Goal: Register for event/course: Register for event/course

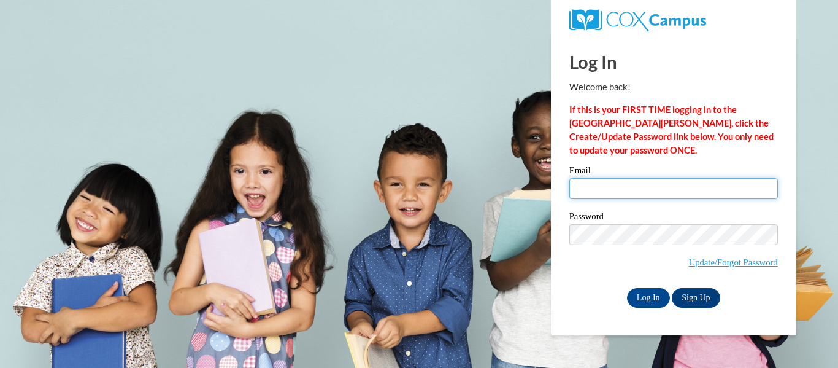
click at [577, 182] on input "Email" at bounding box center [674, 188] width 209 height 21
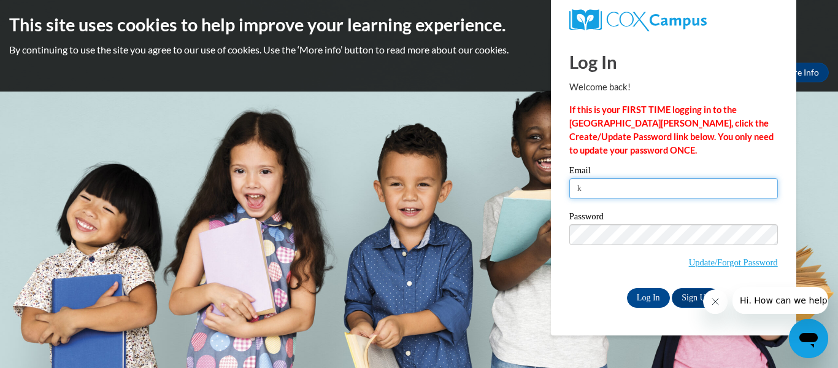
type input "[EMAIL_ADDRESS][DOMAIN_NAME]"
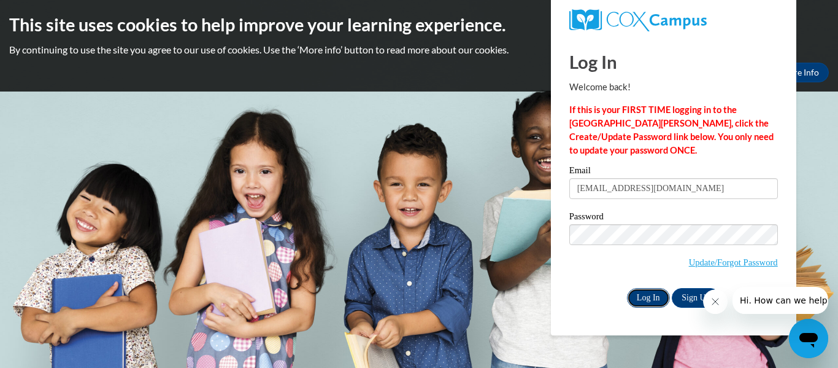
click at [658, 296] on input "Log In" at bounding box center [648, 298] width 43 height 20
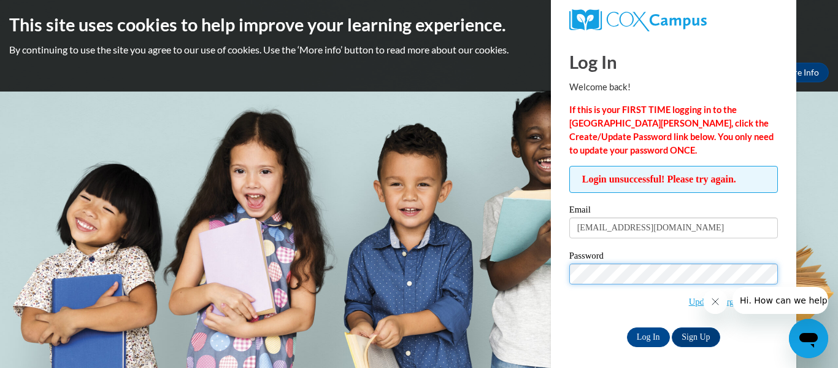
click at [627, 327] on input "Log In" at bounding box center [648, 337] width 43 height 20
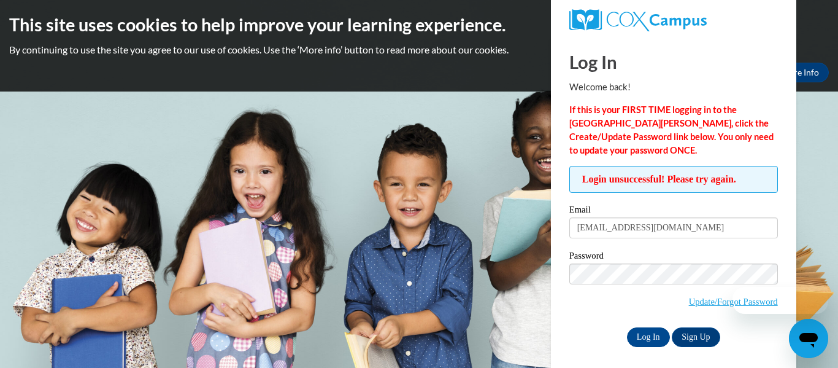
click at [811, 158] on body "This site uses cookies to help improve your learning experience. By continuing …" at bounding box center [419, 184] width 838 height 368
click at [696, 334] on link "Sign Up" at bounding box center [696, 337] width 48 height 20
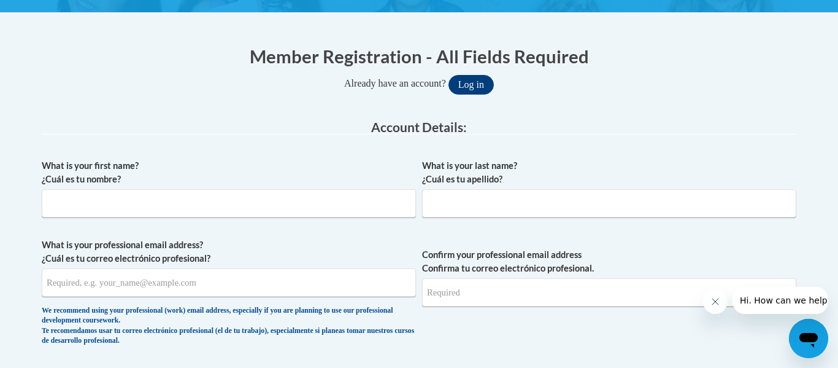
scroll to position [218, 0]
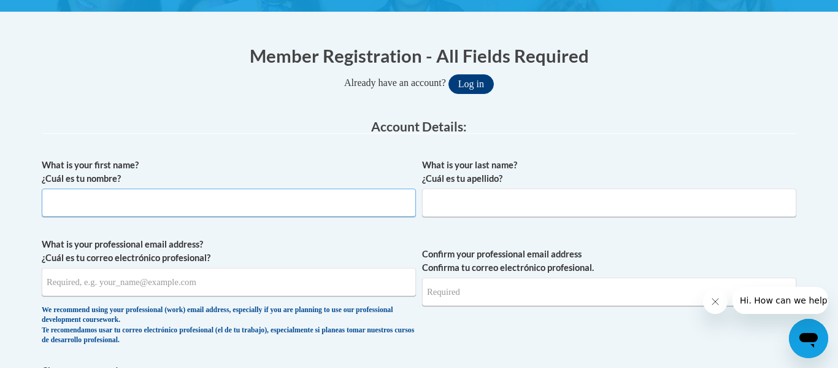
click at [215, 212] on input "What is your first name? ¿Cuál es tu nombre?" at bounding box center [229, 202] width 374 height 28
type input "Kristin"
type input "Crankshaw"
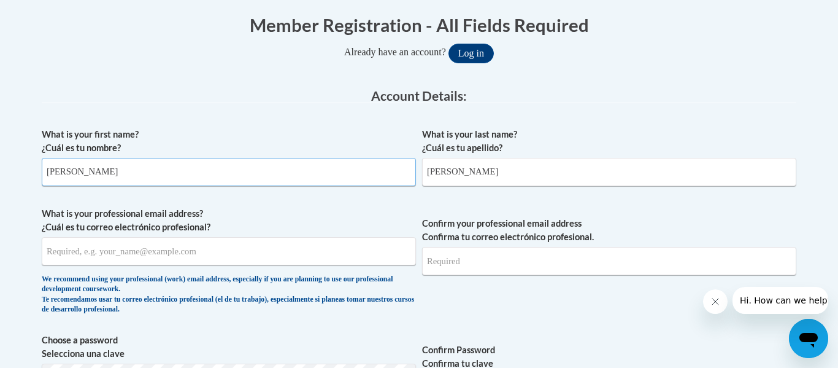
scroll to position [250, 0]
click at [244, 259] on input "What is your professional email address? ¿Cuál es tu correo electrónico profesi…" at bounding box center [229, 250] width 374 height 28
type input "[EMAIL_ADDRESS][DOMAIN_NAME]"
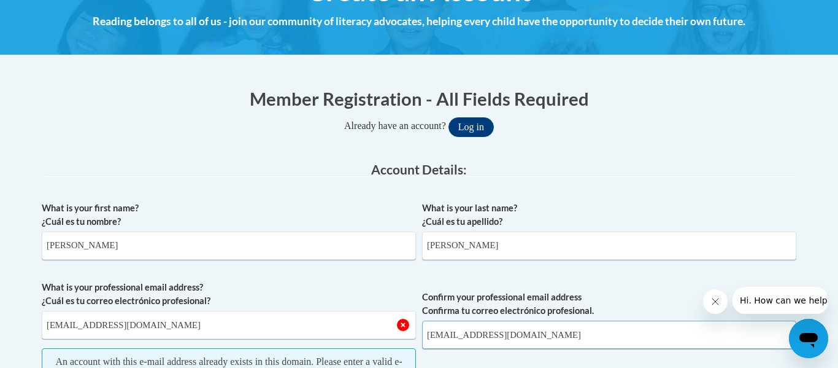
scroll to position [155, 0]
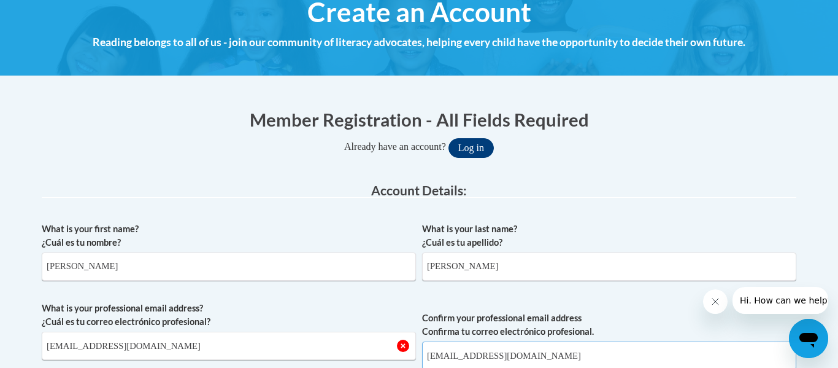
type input "[EMAIL_ADDRESS][DOMAIN_NAME]"
click at [483, 142] on button "Log in" at bounding box center [471, 148] width 45 height 20
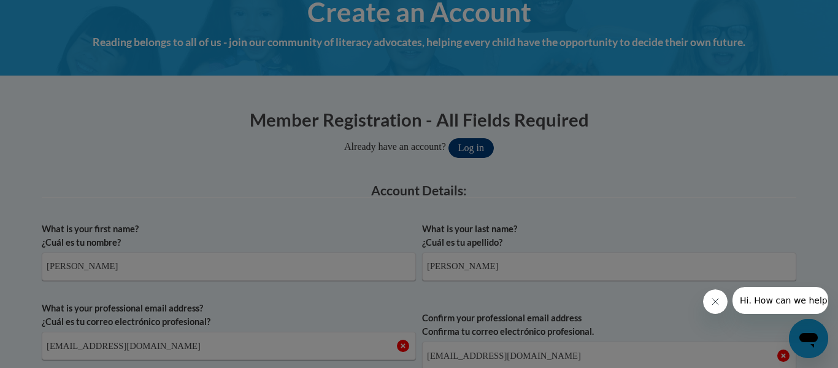
scroll to position [325, 0]
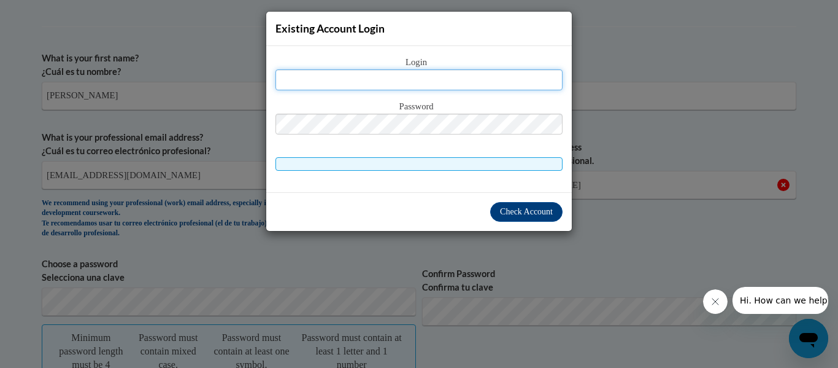
click at [439, 83] on input "text" at bounding box center [419, 79] width 287 height 21
type input "[EMAIL_ADDRESS][DOMAIN_NAME]"
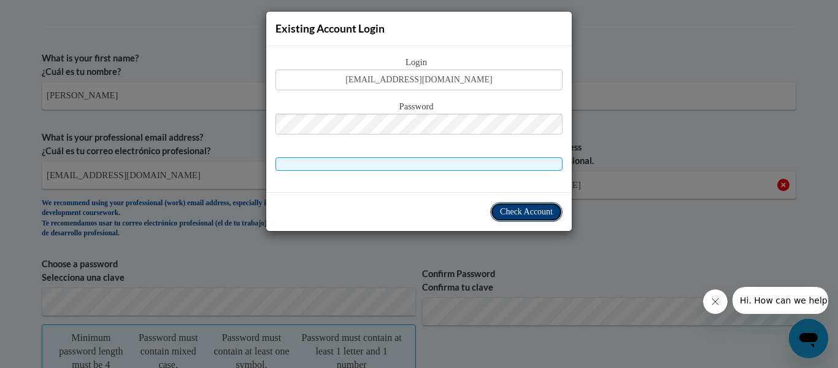
click at [504, 216] on span "Check Account" at bounding box center [526, 211] width 53 height 9
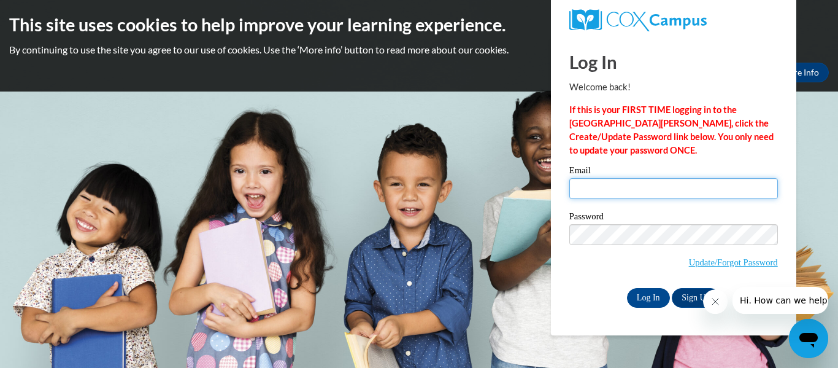
click at [660, 180] on input "Email" at bounding box center [674, 188] width 209 height 21
type input "[EMAIL_ADDRESS][DOMAIN_NAME]"
click at [614, 279] on div "Password Update/Forgot Password" at bounding box center [674, 248] width 209 height 72
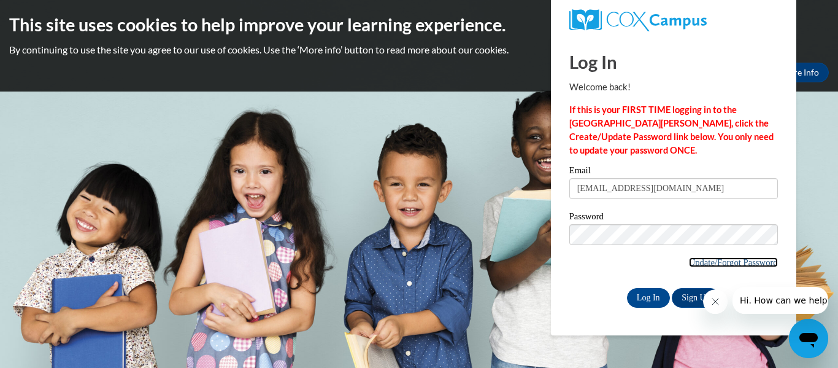
click at [692, 265] on link "Update/Forgot Password" at bounding box center [733, 262] width 89 height 10
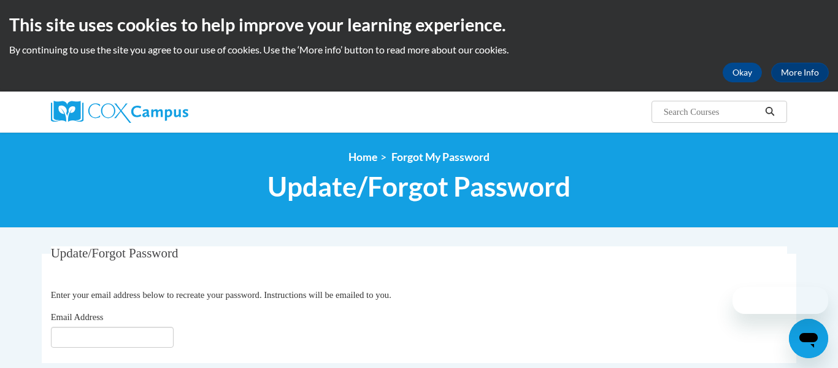
scroll to position [93, 0]
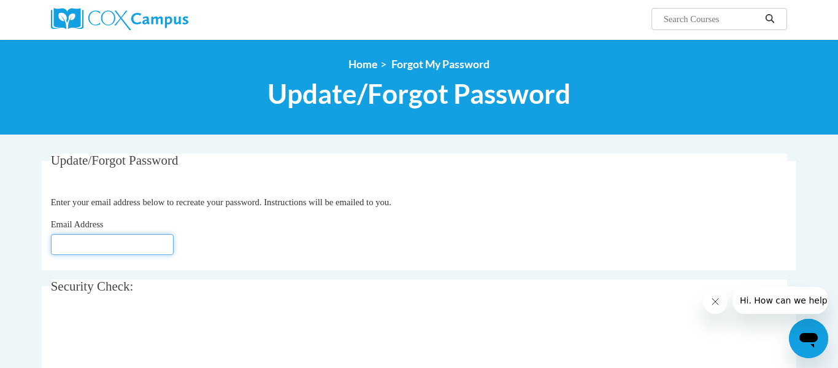
click at [115, 250] on input "Email Address" at bounding box center [112, 244] width 123 height 21
type input "[EMAIL_ADDRESS][DOMAIN_NAME]"
click button "Refresh captcha" at bounding box center [0, 0] width 0 height 0
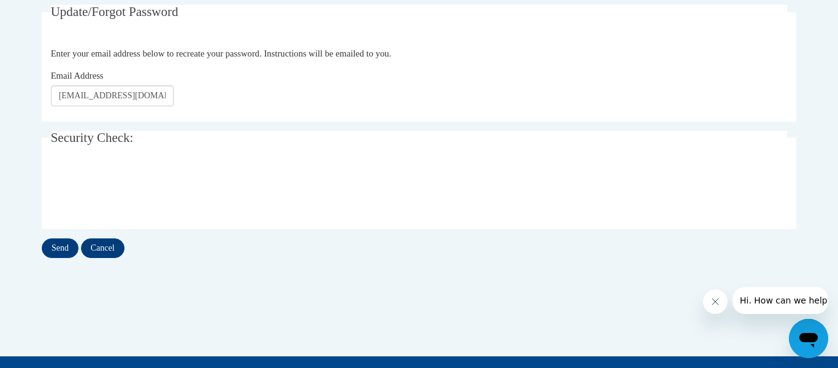
scroll to position [244, 0]
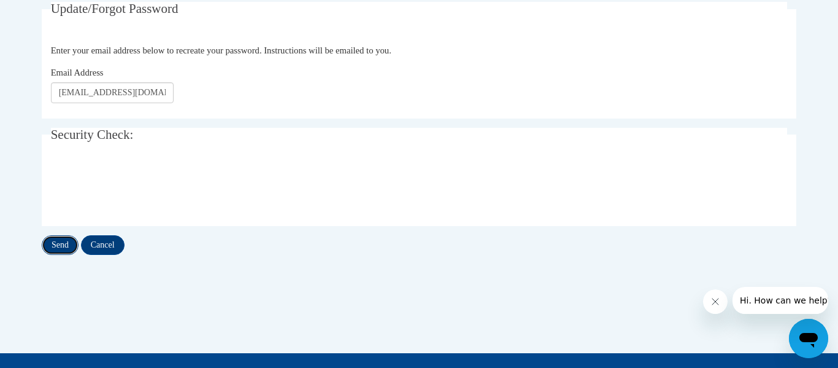
click at [64, 252] on input "Send" at bounding box center [60, 245] width 37 height 20
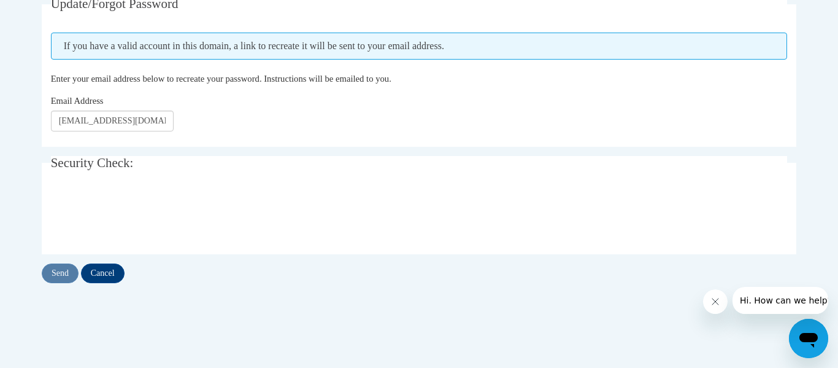
scroll to position [252, 0]
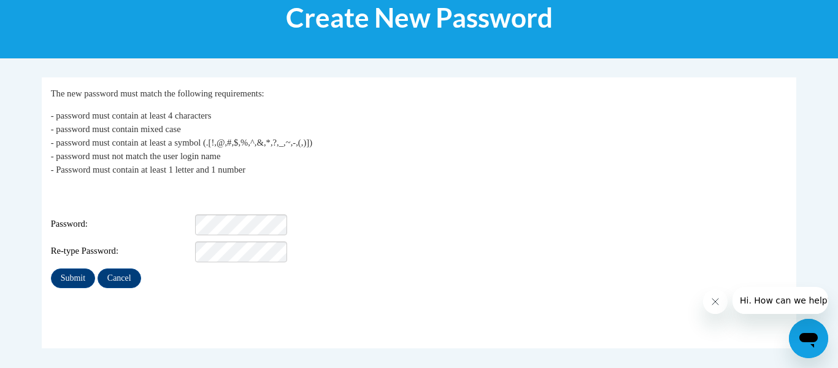
scroll to position [172, 0]
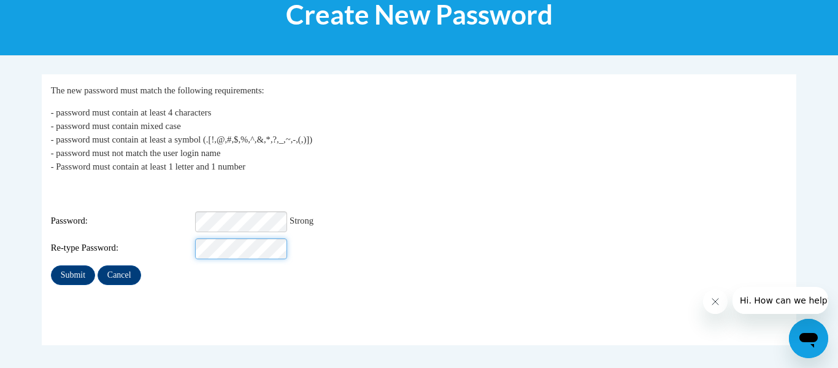
click at [51, 265] on input "Submit" at bounding box center [73, 275] width 44 height 20
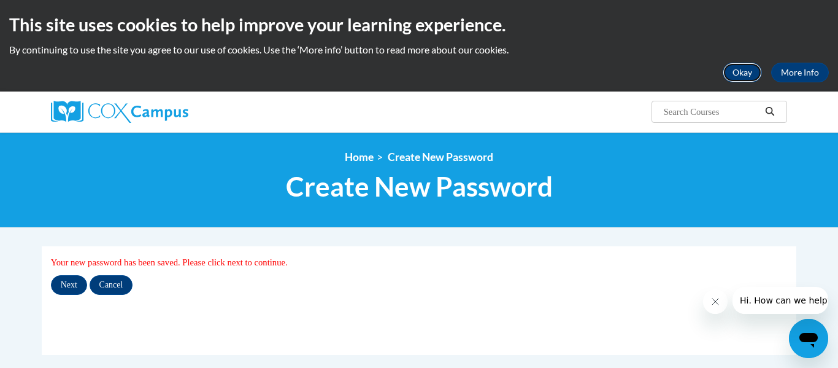
click at [741, 72] on button "Okay" at bounding box center [742, 73] width 39 height 20
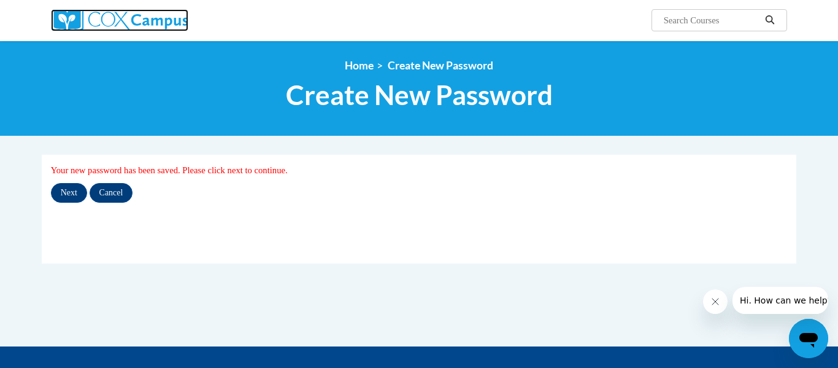
click at [124, 17] on img at bounding box center [119, 20] width 137 height 22
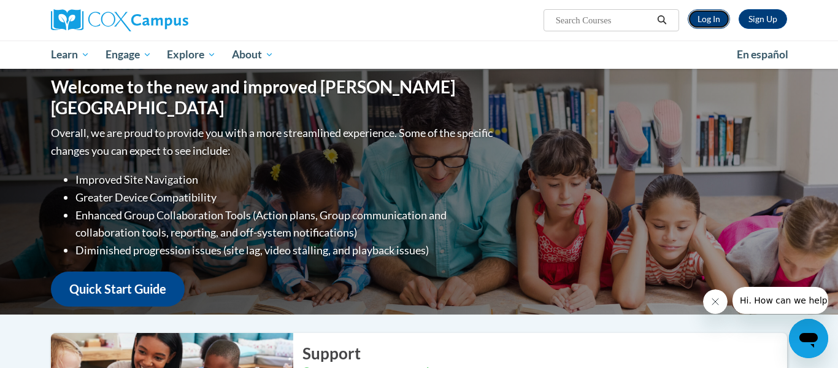
click at [706, 27] on link "Log In" at bounding box center [709, 19] width 42 height 20
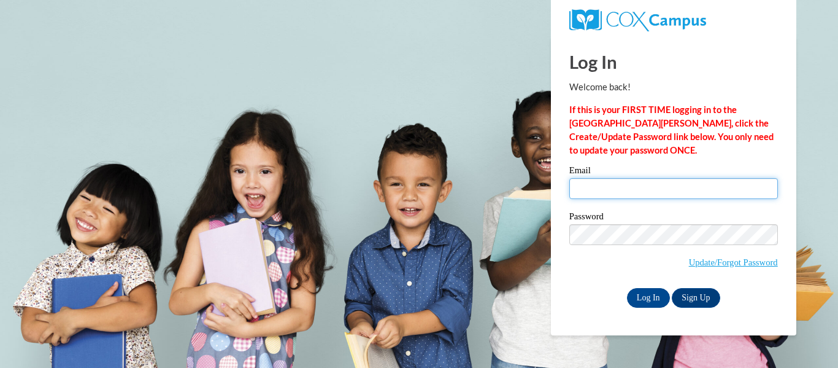
click at [636, 193] on input "Email" at bounding box center [674, 188] width 209 height 21
type input "kristincrankshaw@nelsd.org"
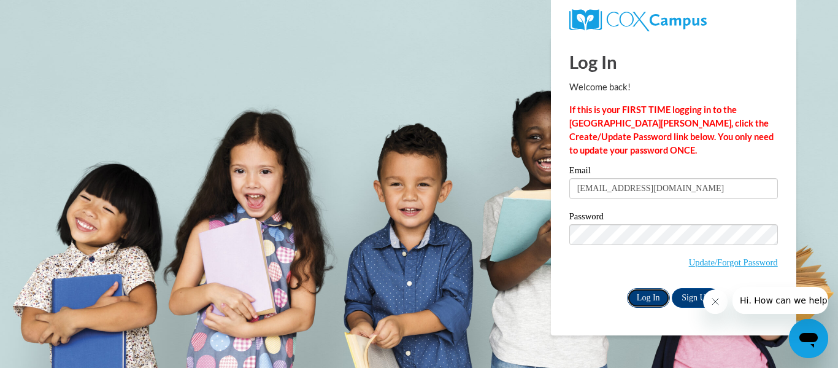
click at [652, 305] on input "Log In" at bounding box center [648, 298] width 43 height 20
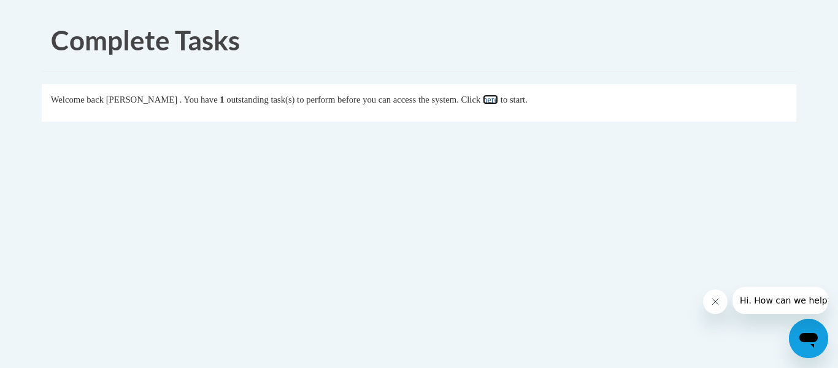
click at [498, 101] on link "here" at bounding box center [490, 100] width 15 height 10
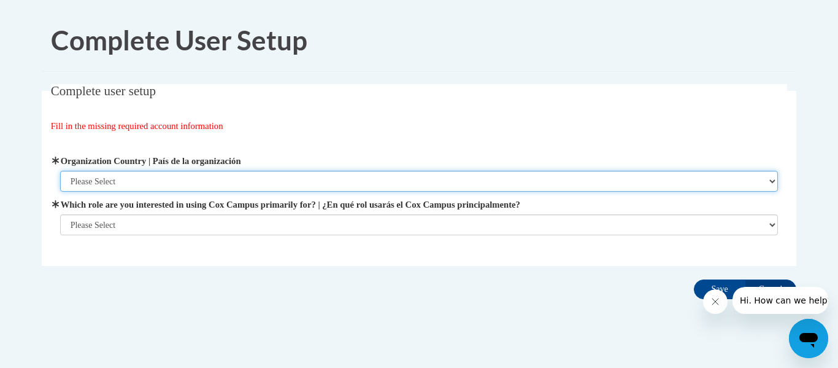
click at [329, 181] on select "Please Select United States | Estados Unidos Outside of the United States | Fue…" at bounding box center [419, 181] width 719 height 21
select select "ad49bcad-a171-4b2e-b99c-48b446064914"
click at [60, 171] on select "Please Select United States | Estados Unidos Outside of the United States | Fue…" at bounding box center [419, 181] width 719 height 21
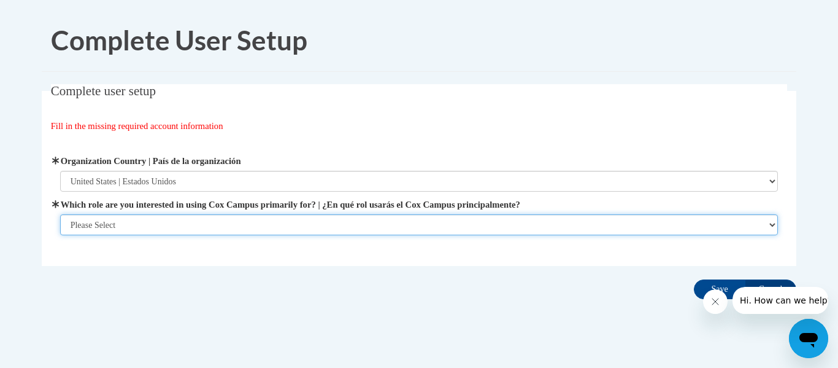
click at [287, 226] on select "Please Select College/University | Colegio/Universidad Community/Nonprofit Part…" at bounding box center [419, 224] width 719 height 21
select select "fbf2d438-af2f-41f8-98f1-81c410e29de3"
click at [60, 214] on select "Please Select College/University | Colegio/Universidad Community/Nonprofit Part…" at bounding box center [419, 224] width 719 height 21
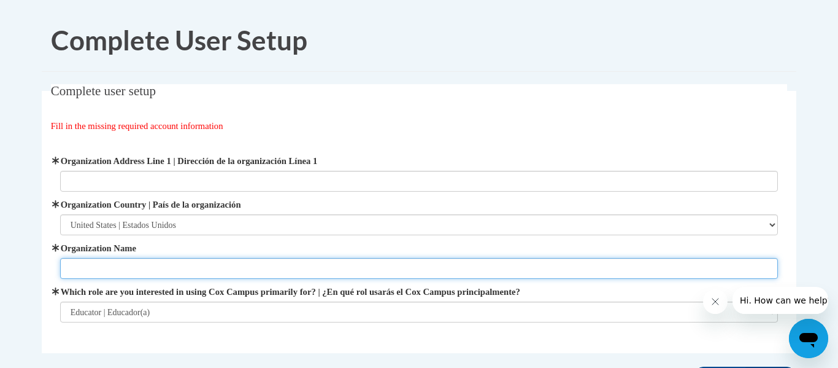
click at [233, 268] on input "Organization Name" at bounding box center [419, 268] width 719 height 21
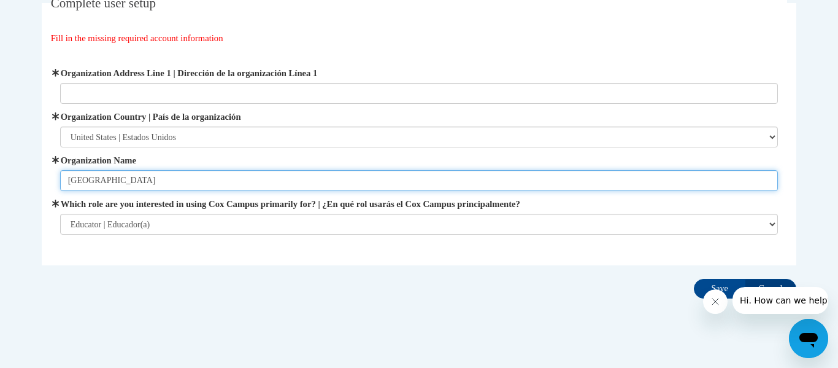
scroll to position [106, 0]
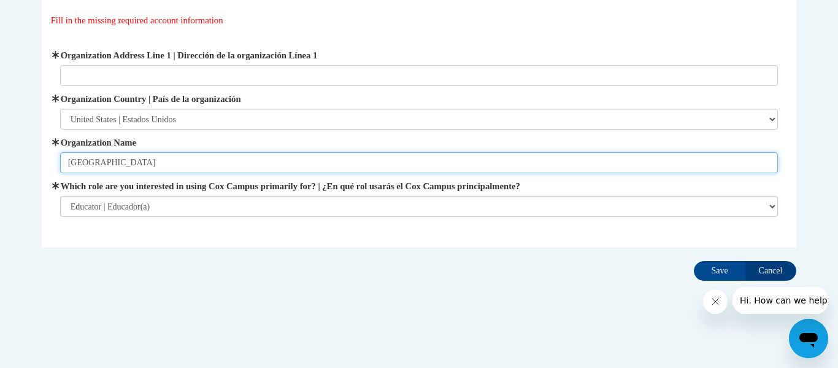
type input "Northeastern Local School District"
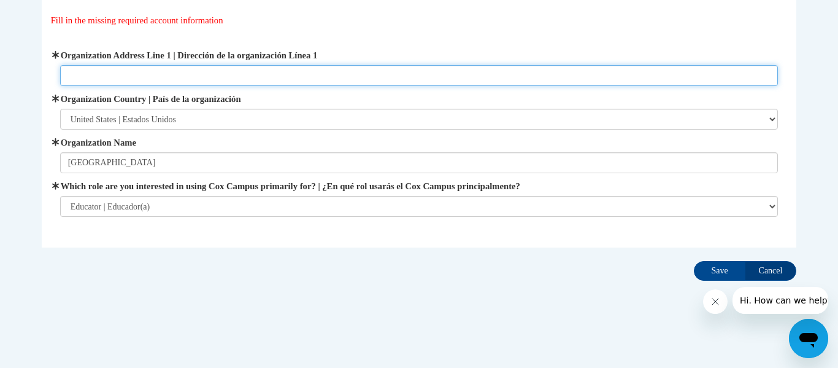
click at [415, 72] on input "Organization Address Line 1 | Dirección de la organización Línea 1" at bounding box center [419, 75] width 719 height 21
click at [326, 79] on input "Organization Address Line 1 | Dirección de la organización Línea 1" at bounding box center [419, 75] width 719 height 21
type input "2250 Montego Drive, Springfield, OH 45503"
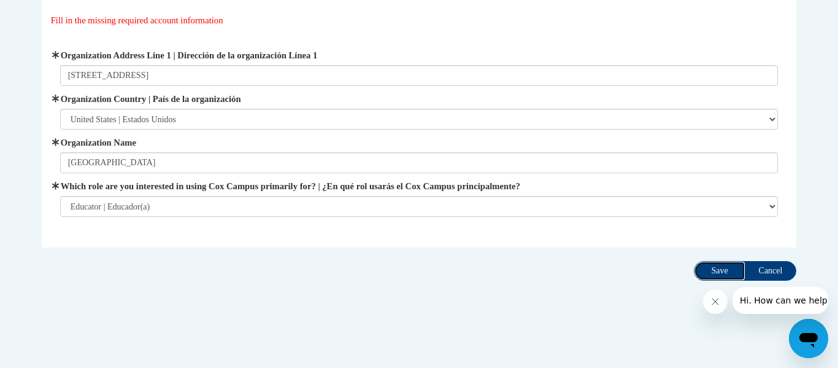
click at [714, 269] on input "Save" at bounding box center [720, 271] width 52 height 20
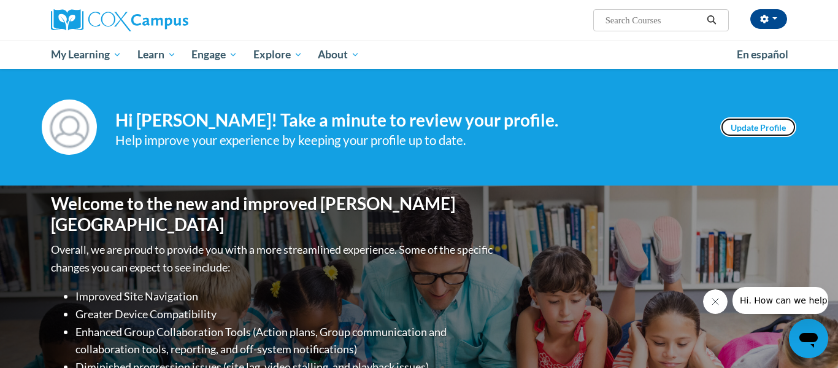
click at [749, 129] on link "Update Profile" at bounding box center [758, 127] width 76 height 20
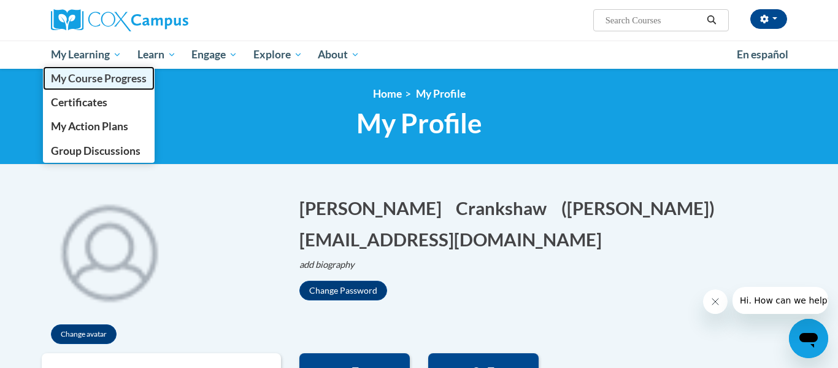
click at [80, 80] on span "My Course Progress" at bounding box center [99, 78] width 96 height 13
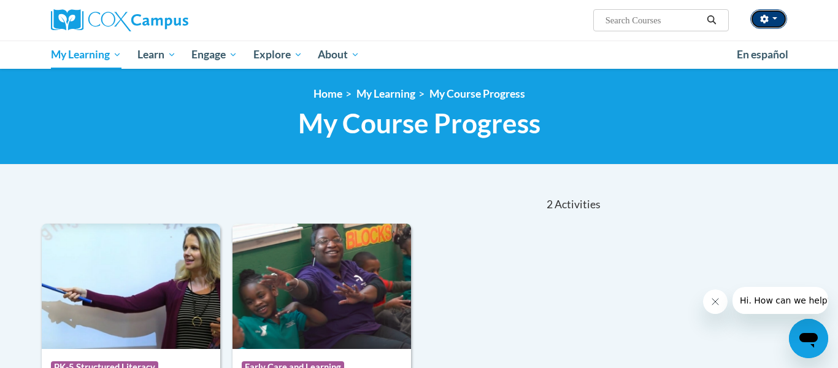
click at [781, 18] on button "button" at bounding box center [769, 19] width 37 height 20
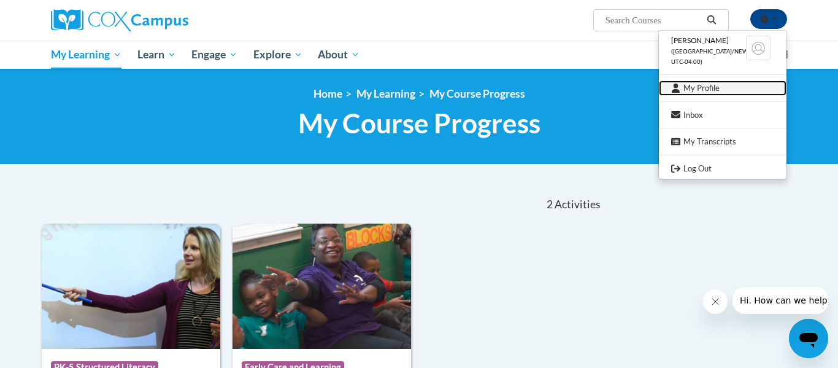
click at [698, 93] on link "My Profile" at bounding box center [723, 87] width 128 height 15
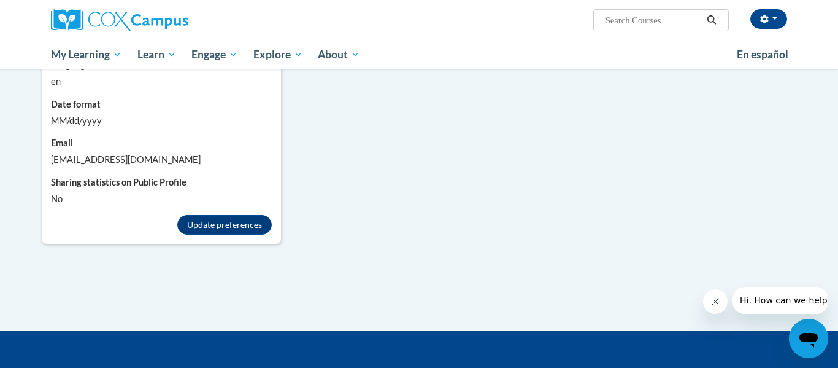
scroll to position [1134, 0]
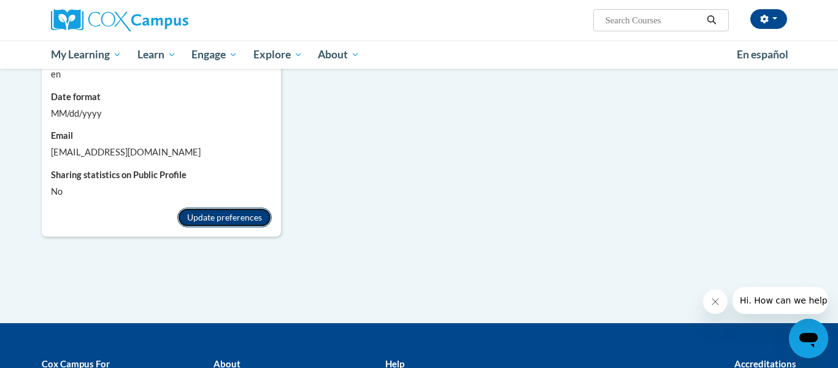
click at [256, 207] on button "Update preferences" at bounding box center [224, 217] width 95 height 20
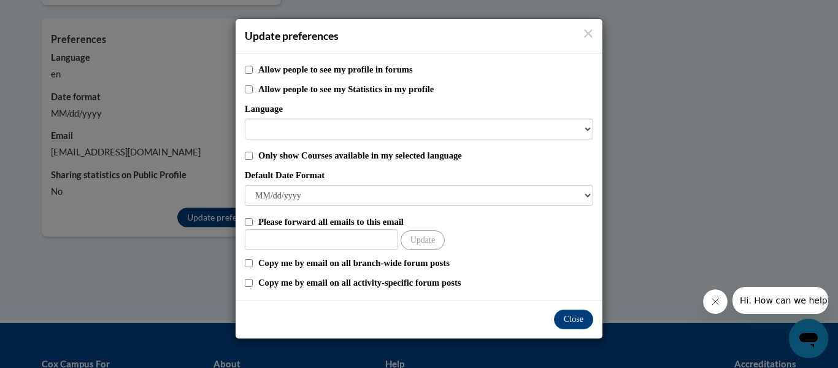
click at [256, 206] on div "Allow people to see my profile in forums Allow people to see my Statistics in m…" at bounding box center [419, 176] width 367 height 246
click at [585, 323] on button "Close" at bounding box center [573, 319] width 39 height 20
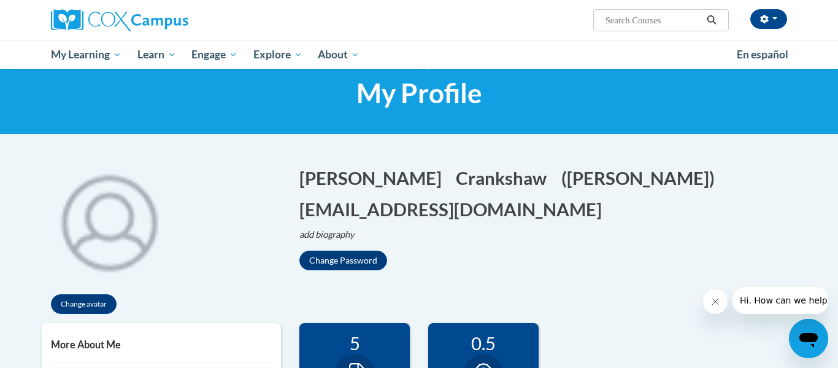
scroll to position [0, 0]
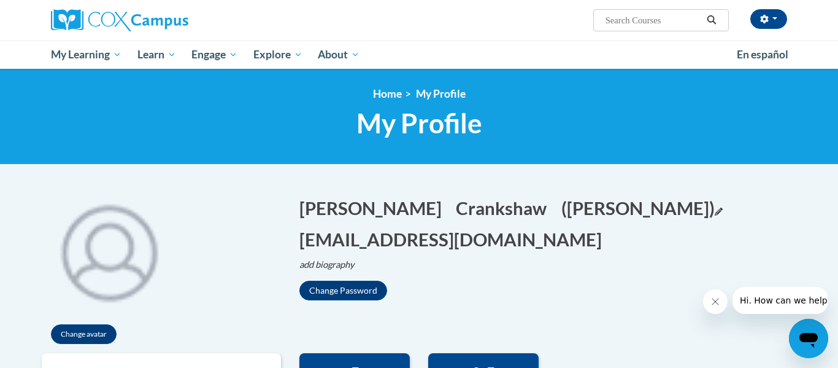
click at [562, 204] on button "([PERSON_NAME]) Edit" at bounding box center [642, 207] width 161 height 25
click at [582, 258] on p "add biography Biography Save" at bounding box center [547, 265] width 497 height 14
click at [414, 303] on div "Change avatar [PERSON_NAME] Edit Screen Name [PERSON_NAME] Crankshaw Edit Scree…" at bounding box center [419, 268] width 773 height 170
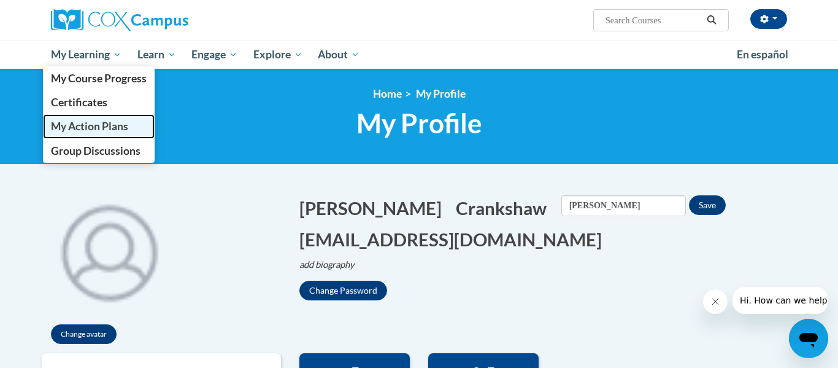
click at [91, 124] on span "My Action Plans" at bounding box center [89, 126] width 77 height 13
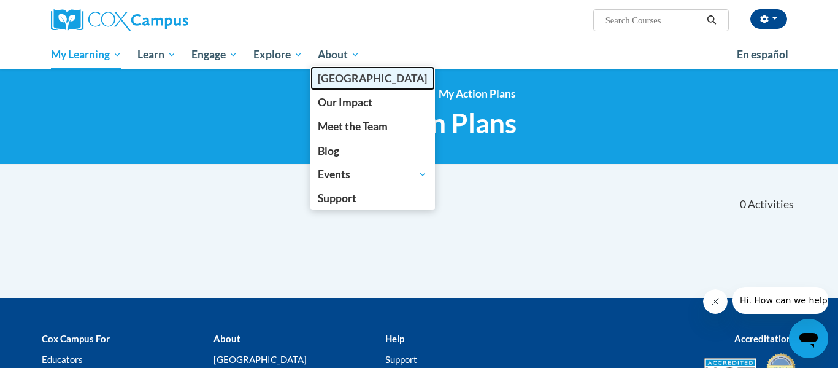
click at [347, 77] on span "[GEOGRAPHIC_DATA]" at bounding box center [372, 78] width 109 height 13
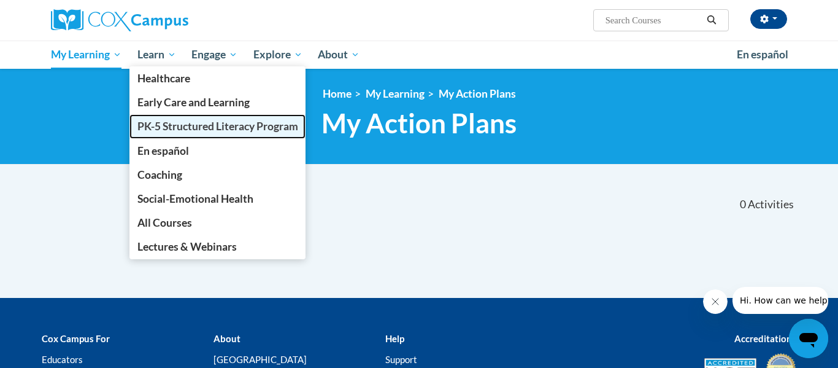
click at [177, 123] on span "PK-5 Structured Literacy Program" at bounding box center [217, 126] width 161 height 13
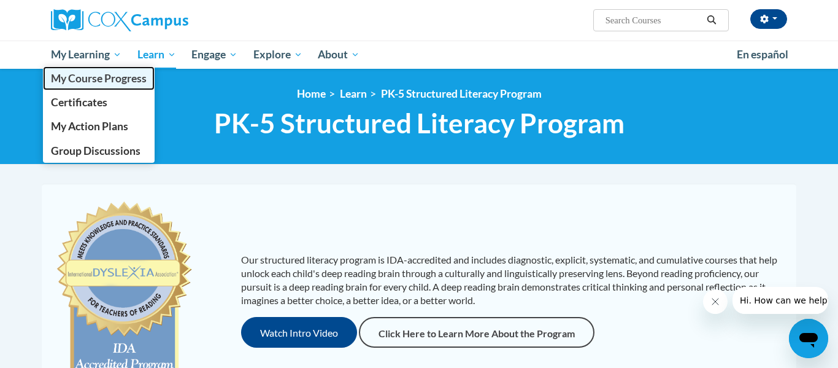
click at [113, 77] on span "My Course Progress" at bounding box center [99, 78] width 96 height 13
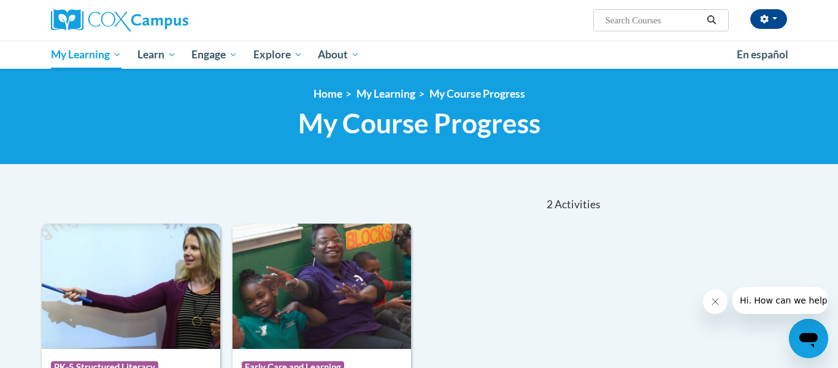
click at [636, 23] on input "Search..." at bounding box center [653, 20] width 98 height 15
type input "read with me"
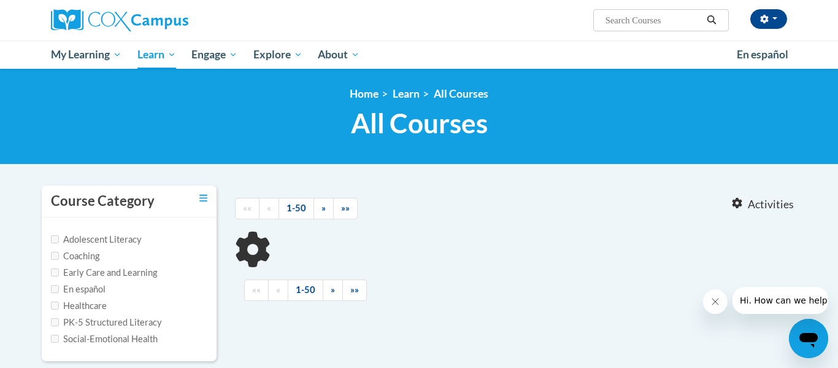
type input "read with me"
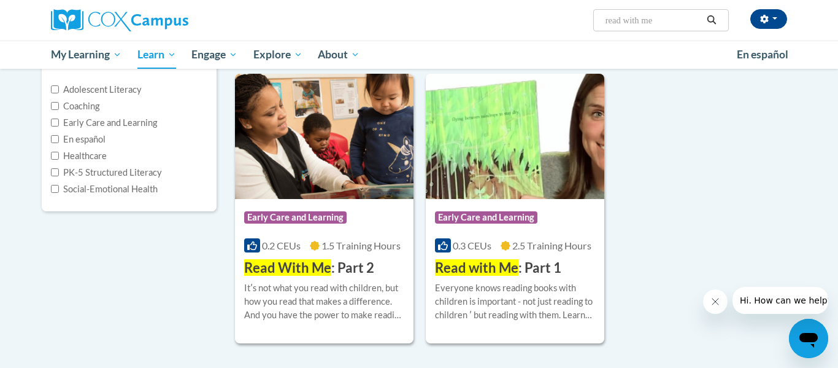
scroll to position [149, 0]
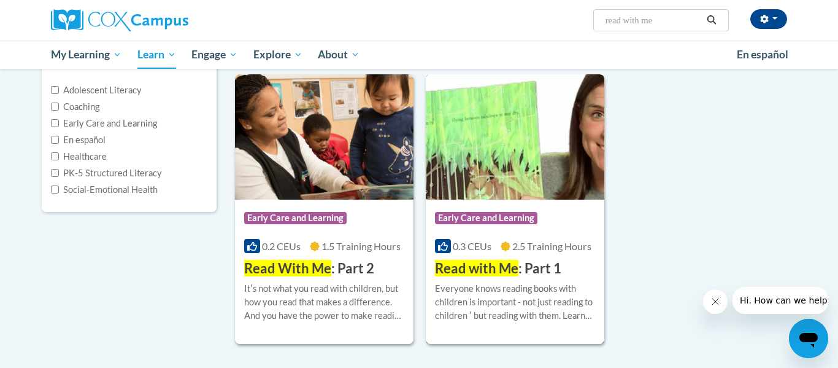
click at [443, 171] on img at bounding box center [515, 136] width 179 height 125
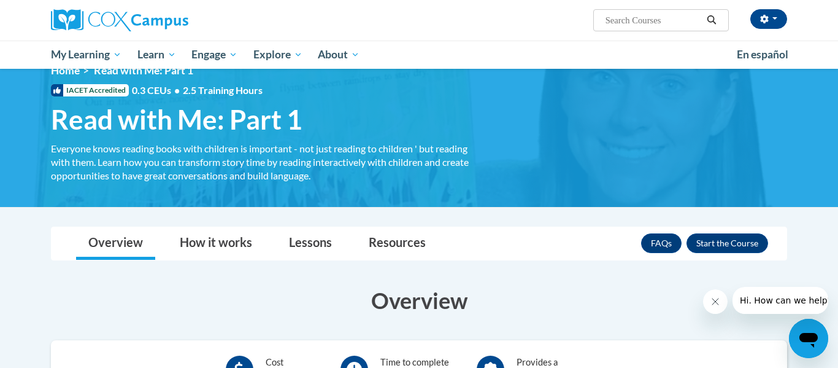
scroll to position [26, 0]
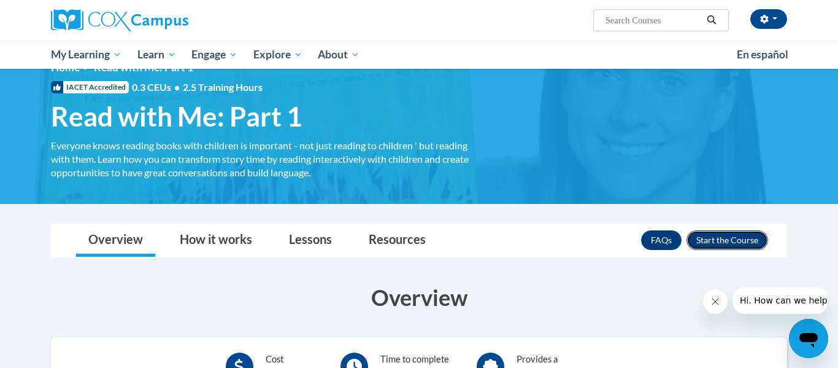
click at [738, 238] on button "Enroll" at bounding box center [728, 240] width 82 height 20
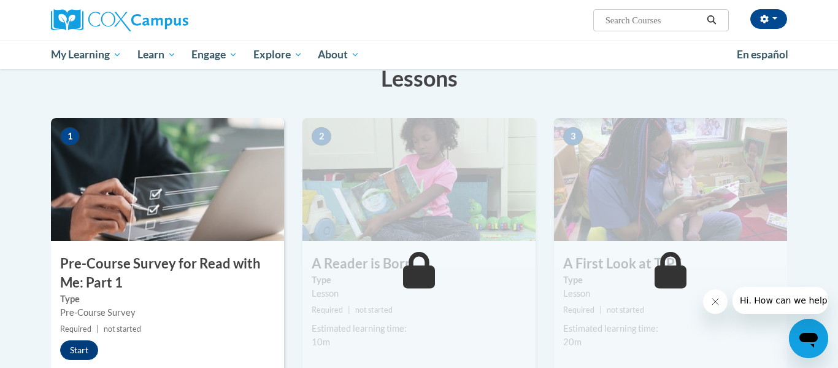
click at [738, 238] on img at bounding box center [670, 179] width 233 height 123
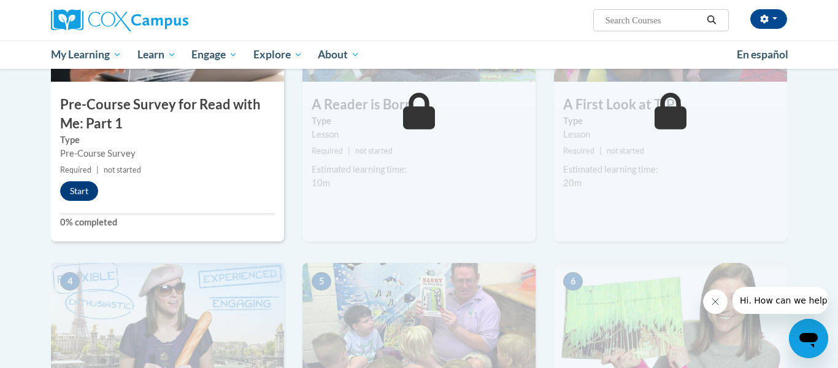
scroll to position [362, 0]
click at [88, 188] on button "Start" at bounding box center [79, 190] width 38 height 20
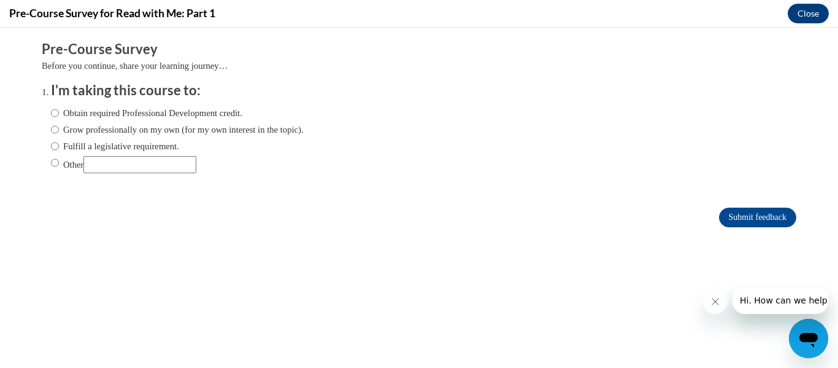
scroll to position [0, 0]
click at [56, 114] on input "Obtain required Professional Development credit." at bounding box center [55, 113] width 8 height 14
radio input "true"
click at [758, 220] on input "Submit feedback" at bounding box center [757, 217] width 77 height 20
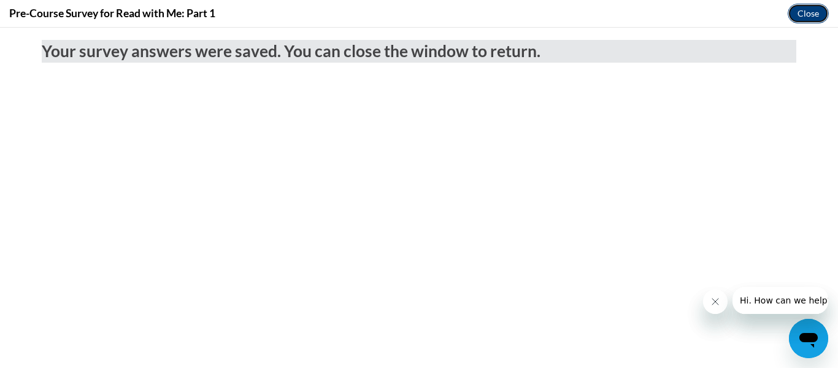
click at [807, 11] on button "Close" at bounding box center [808, 14] width 41 height 20
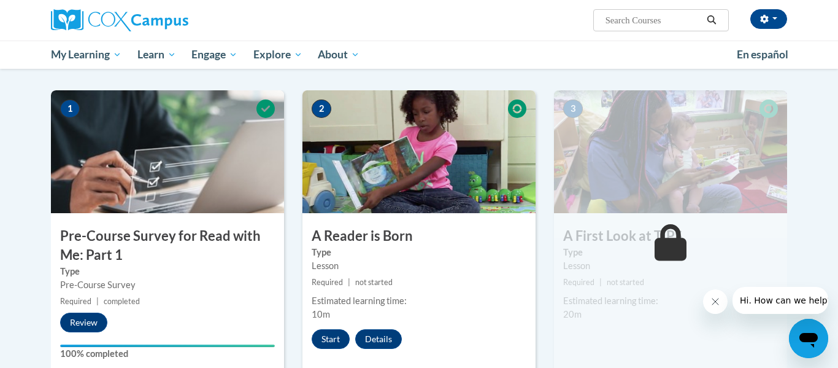
scroll to position [231, 0]
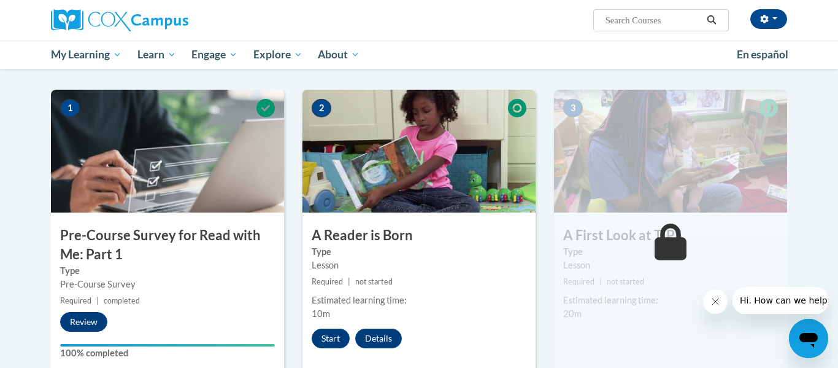
click at [465, 222] on div "2 A Reader is Born Type Lesson Required | not started Estimated learning time: …" at bounding box center [419, 231] width 233 height 282
click at [330, 334] on button "Start" at bounding box center [331, 338] width 38 height 20
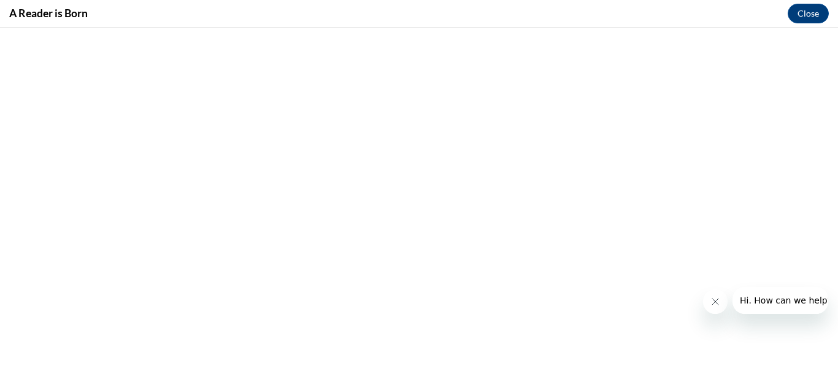
click at [720, 299] on button "Close message from company" at bounding box center [715, 301] width 25 height 25
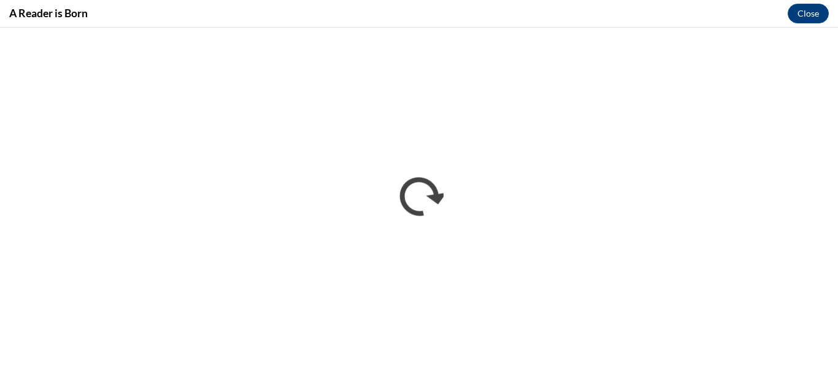
scroll to position [0, 0]
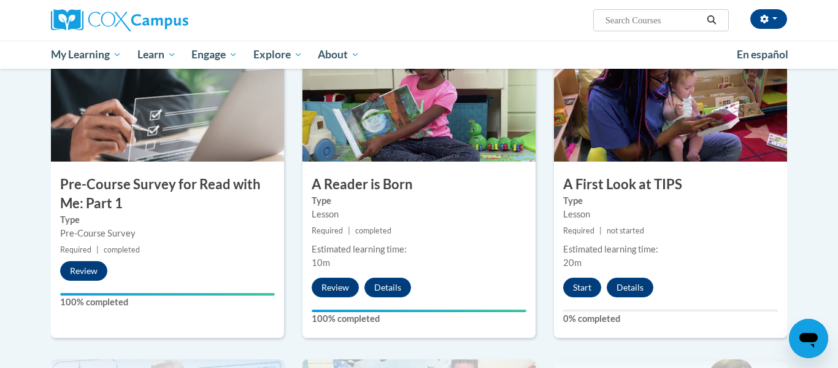
scroll to position [283, 0]
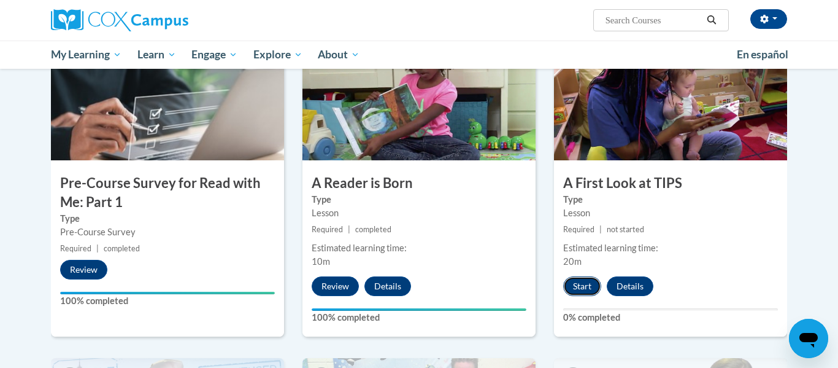
click at [582, 285] on button "Start" at bounding box center [582, 286] width 38 height 20
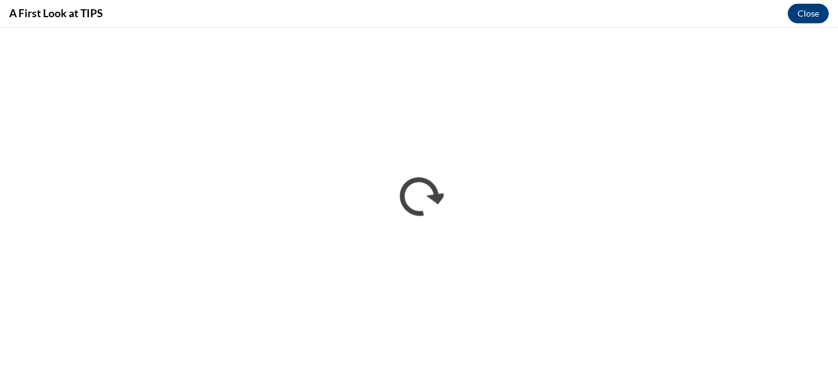
scroll to position [0, 0]
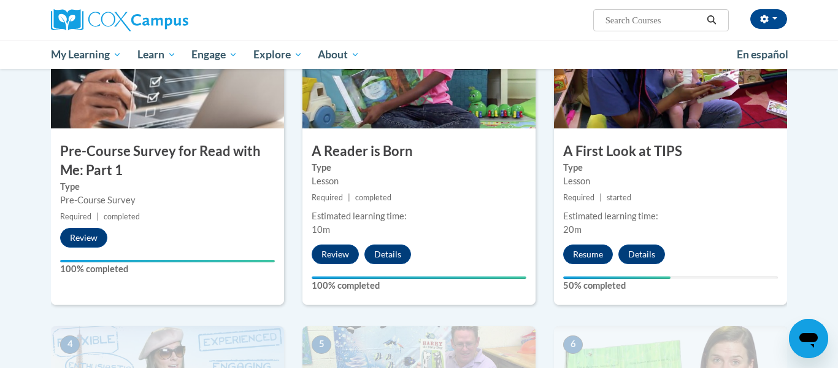
scroll to position [320, 0]
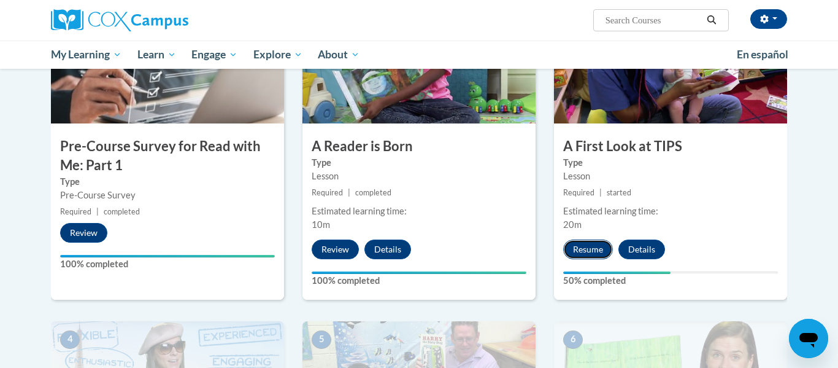
click at [591, 249] on button "Resume" at bounding box center [588, 249] width 50 height 20
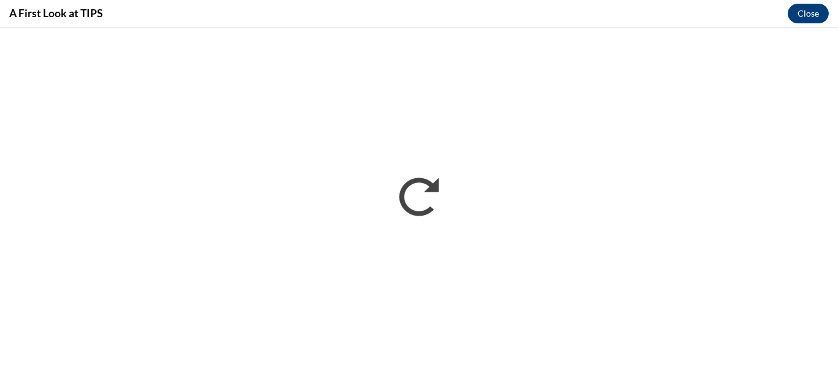
scroll to position [0, 0]
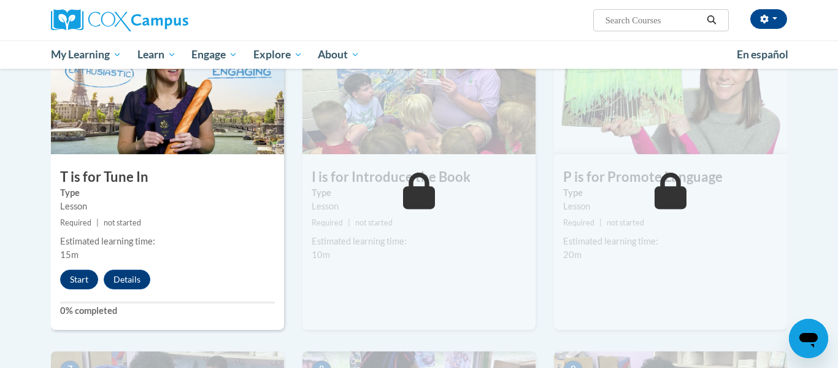
scroll to position [613, 0]
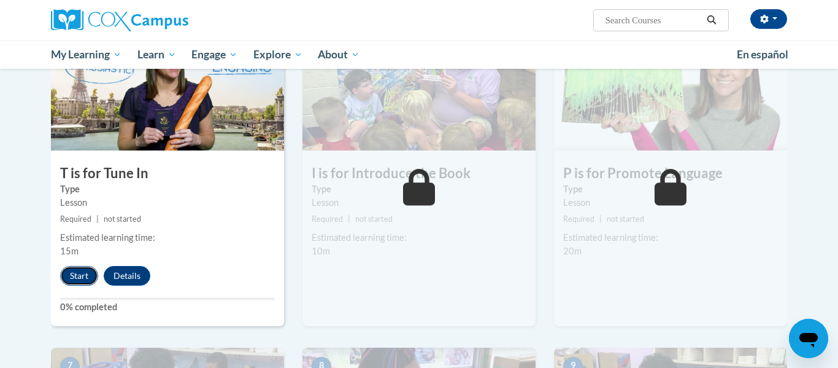
click at [71, 278] on button "Start" at bounding box center [79, 276] width 38 height 20
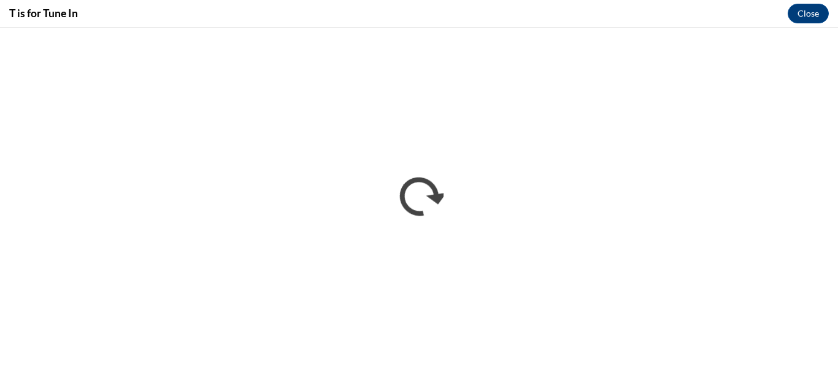
scroll to position [0, 0]
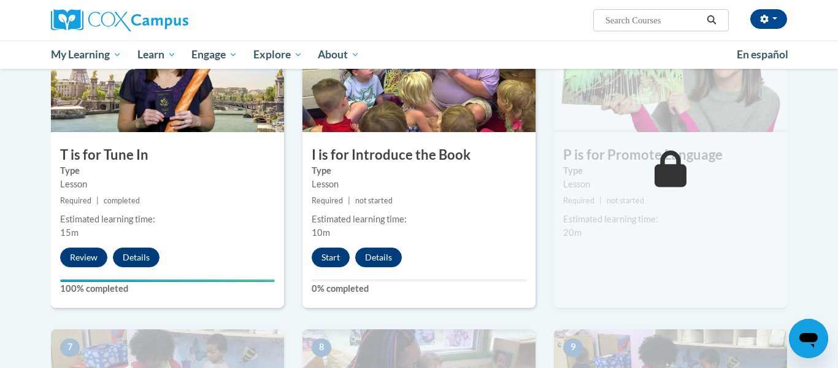
scroll to position [635, 0]
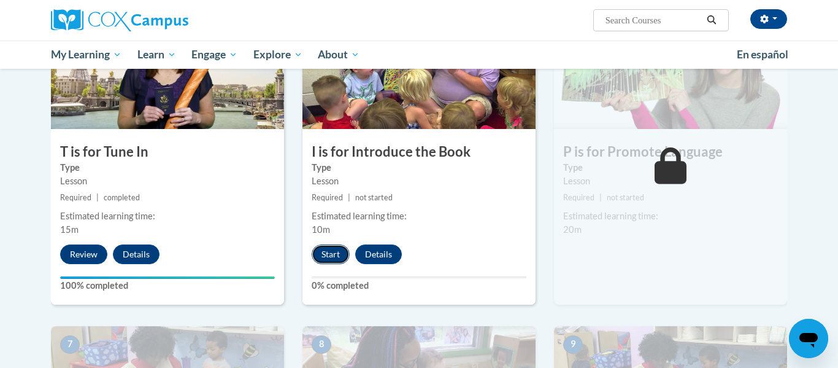
click at [315, 252] on button "Start" at bounding box center [331, 254] width 38 height 20
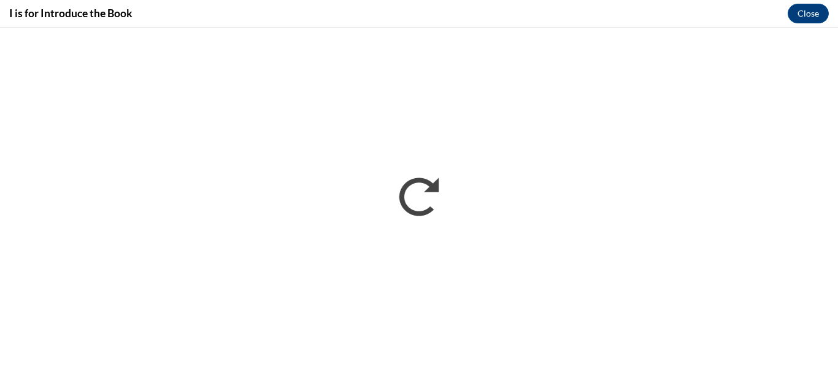
scroll to position [0, 0]
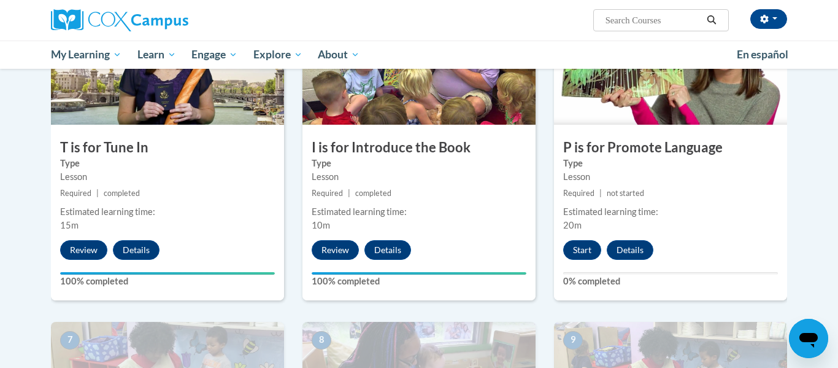
scroll to position [639, 0]
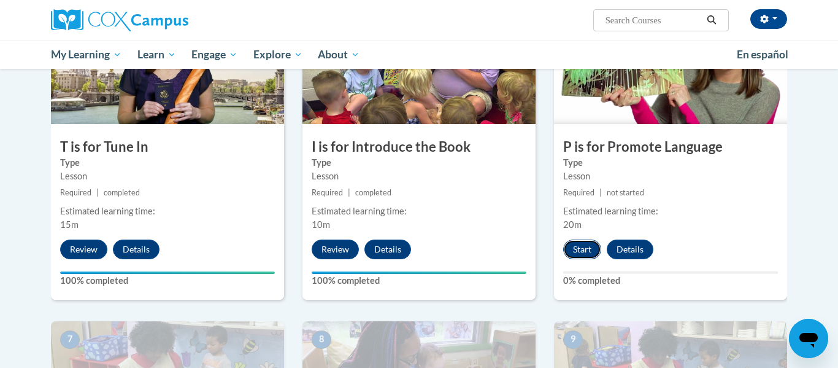
click at [575, 253] on button "Start" at bounding box center [582, 249] width 38 height 20
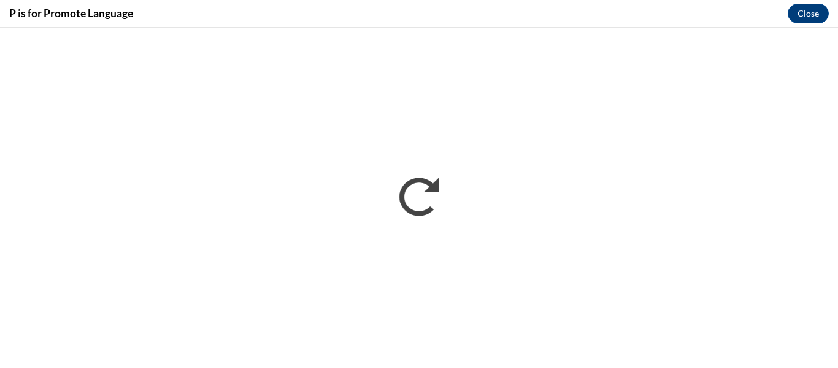
scroll to position [0, 0]
